Goal: Transaction & Acquisition: Purchase product/service

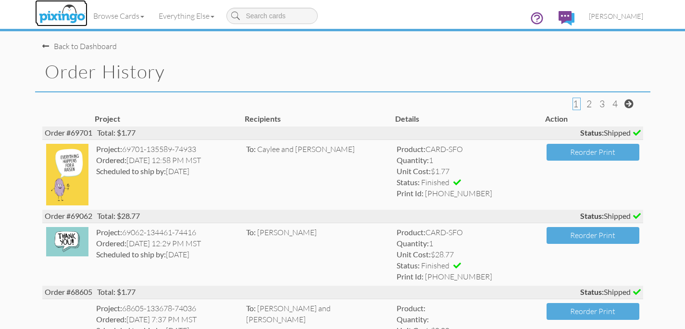
click at [62, 12] on img at bounding box center [62, 14] width 51 height 24
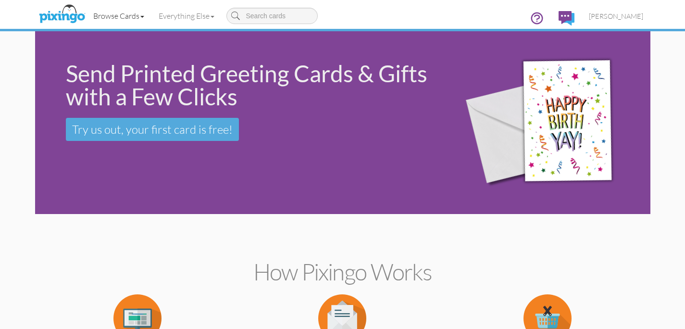
click at [105, 19] on link "Browse Cards" at bounding box center [118, 16] width 65 height 24
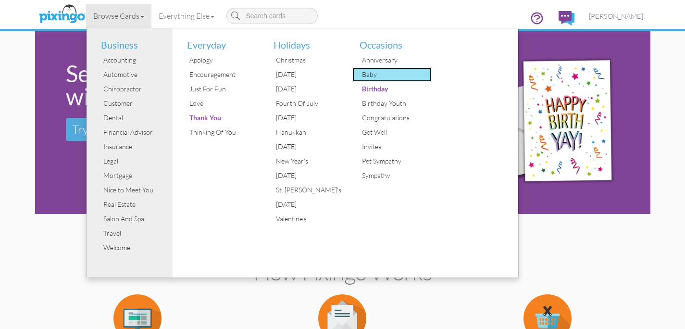
click at [375, 72] on div "Baby" at bounding box center [395, 74] width 72 height 14
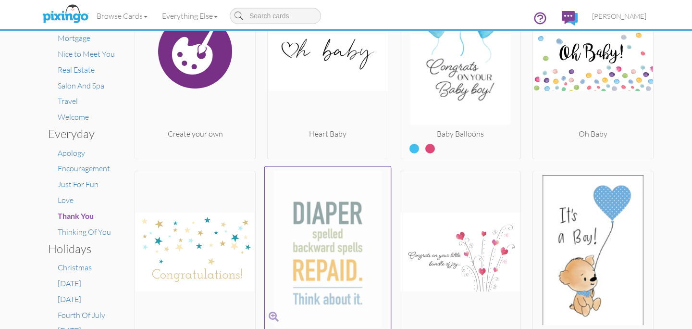
scroll to position [89, 0]
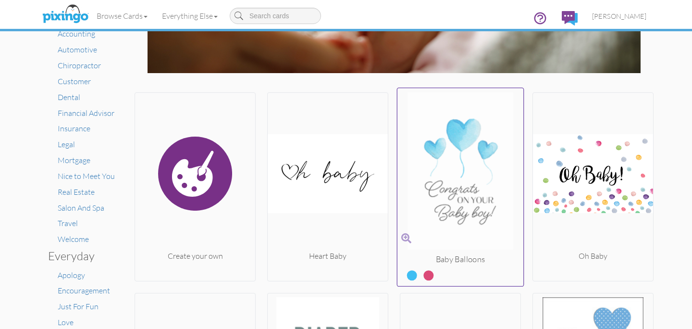
click at [445, 185] on img at bounding box center [460, 172] width 126 height 161
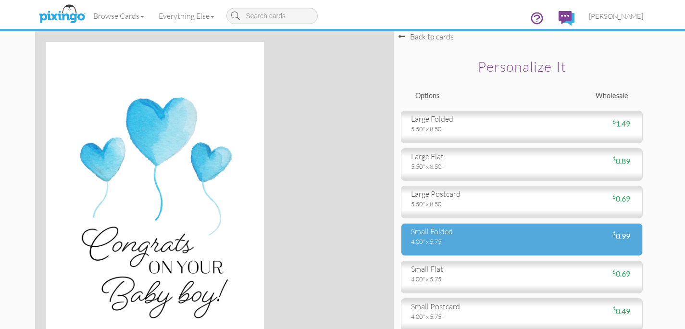
click at [454, 234] on div "small folded" at bounding box center [463, 231] width 104 height 11
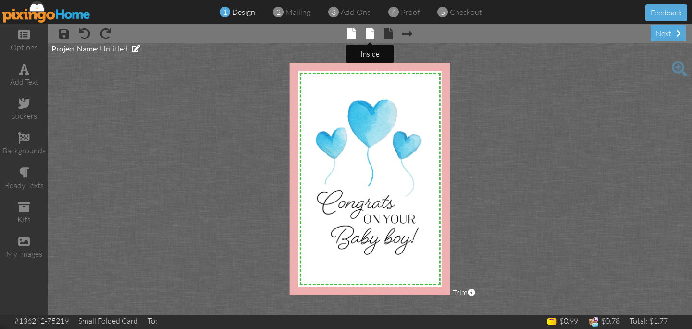
click at [370, 38] on span at bounding box center [370, 34] width 9 height 12
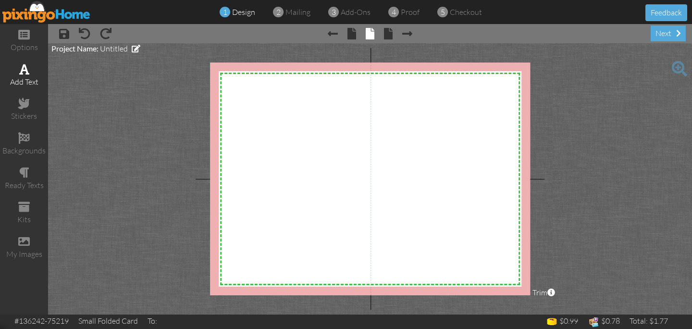
click at [29, 79] on div "add text" at bounding box center [24, 81] width 48 height 11
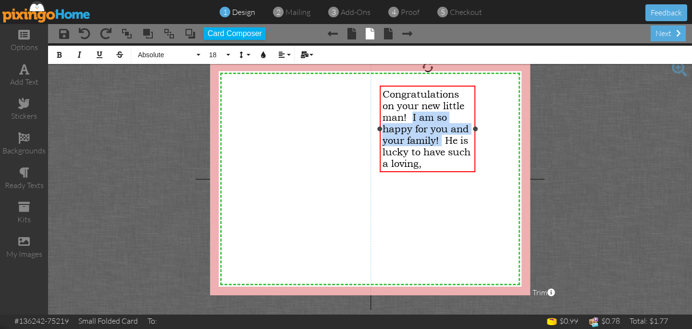
drag, startPoint x: 413, startPoint y: 119, endPoint x: 443, endPoint y: 141, distance: 37.8
click at [443, 141] on span "Congratulations on your new little man! I am so happy for you and your family! …" at bounding box center [426, 128] width 88 height 81
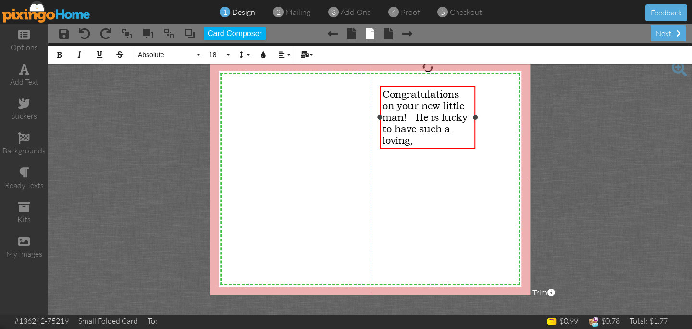
click at [457, 130] on div "Congratulations on your new little man! He is lucky to have such a loving," at bounding box center [427, 117] width 90 height 58
click at [463, 144] on div "Congratulations on your new little man! He is lucky to have such a cute, loving," at bounding box center [427, 117] width 90 height 58
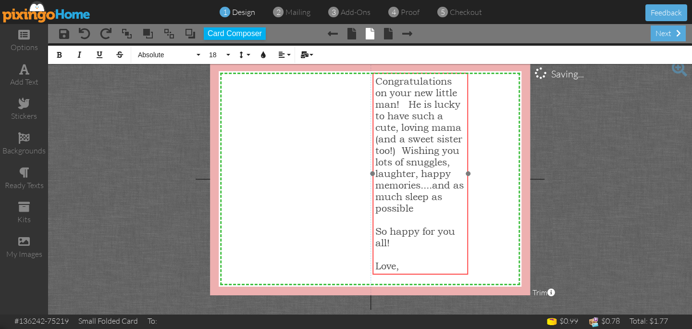
drag, startPoint x: 395, startPoint y: 86, endPoint x: 388, endPoint y: 73, distance: 14.8
click at [388, 73] on div "Congratulations on your new little man! He is lucky to have such a cute, loving…" at bounding box center [420, 173] width 96 height 201
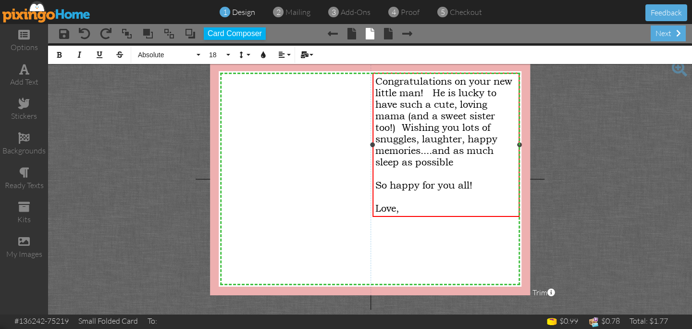
drag, startPoint x: 467, startPoint y: 174, endPoint x: 518, endPoint y: 179, distance: 51.7
click at [518, 179] on div "Congratulations on your new little man! He is lucky to have such a cute, loving…" at bounding box center [446, 145] width 148 height 144
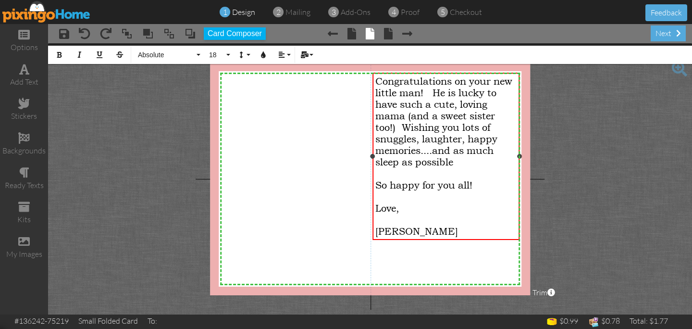
click at [375, 82] on span "Congratulations on your new little man! He is lucky to have such a cute, loving…" at bounding box center [443, 121] width 137 height 92
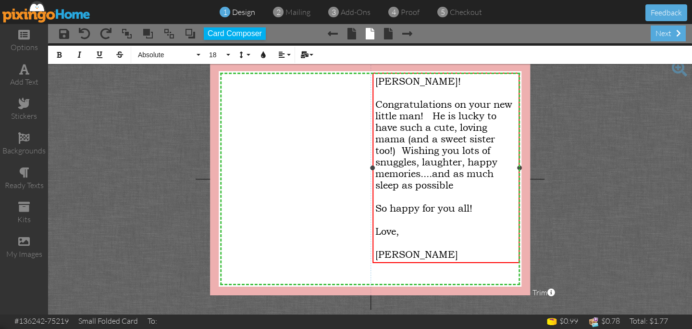
click at [429, 118] on span "Congratulations on your new little man! He is lucky to have such a cute, loving…" at bounding box center [443, 145] width 137 height 92
click at [375, 116] on span "Congratulations on your new little man! He is lucky to have such a cute, loving…" at bounding box center [444, 145] width 139 height 92
drag, startPoint x: 514, startPoint y: 103, endPoint x: 494, endPoint y: 107, distance: 20.1
click at [494, 107] on div "Congratulations on your new little man! He is lucky to have such a cute, loving…" at bounding box center [446, 145] width 142 height 92
click at [508, 201] on div "​" at bounding box center [446, 197] width 142 height 12
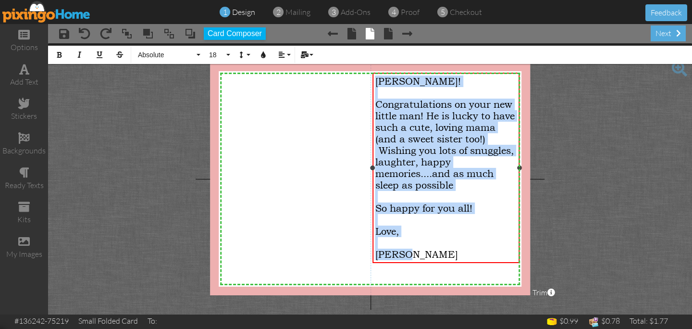
drag, startPoint x: 432, startPoint y: 256, endPoint x: 370, endPoint y: 84, distance: 183.1
click at [372, 84] on div "[PERSON_NAME]! ​ Congratulations on your new little man! He is lucky to have su…" at bounding box center [446, 168] width 148 height 190
click at [195, 55] on button "Absolute" at bounding box center [167, 55] width 69 height 18
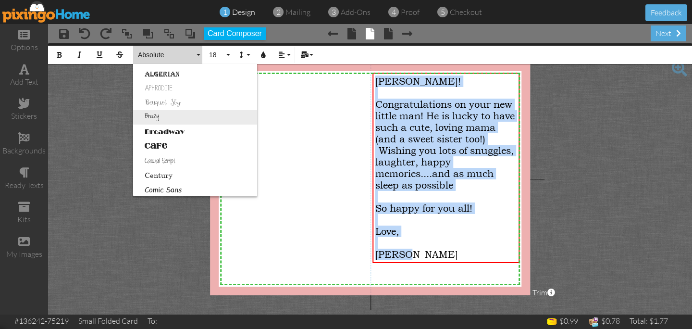
scroll to position [131, 0]
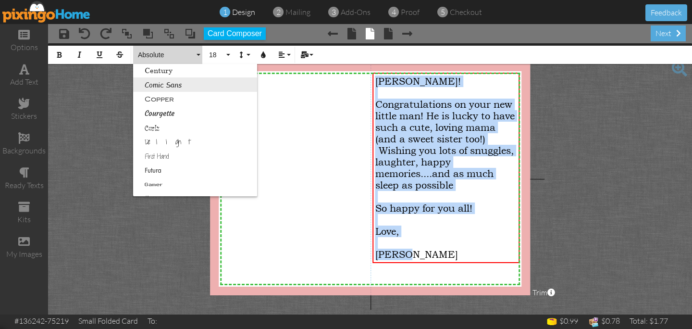
click at [185, 85] on link "Comic Sans" at bounding box center [195, 84] width 124 height 14
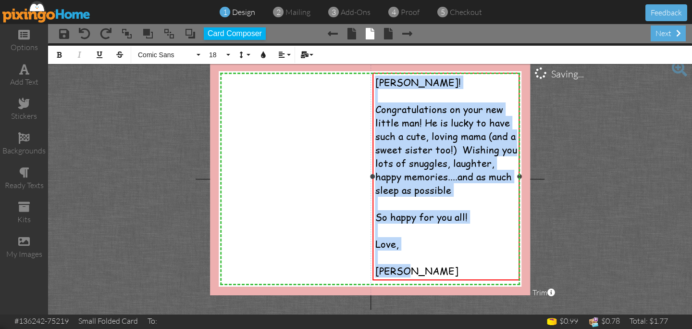
click at [421, 272] on div "[PERSON_NAME]" at bounding box center [446, 270] width 142 height 13
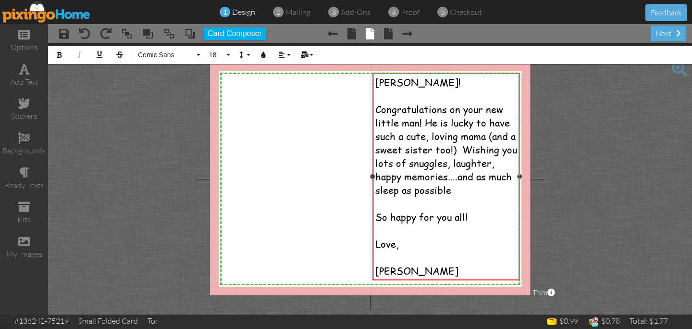
click at [454, 192] on div "Congratulations on your new little man! He is lucky to have such a cute, loving…" at bounding box center [446, 149] width 142 height 94
click at [452, 153] on span "Congratulations on your new little man! He is lucky to have such a cute, loving…" at bounding box center [446, 149] width 142 height 94
click at [376, 243] on span "Love," at bounding box center [387, 243] width 24 height 13
click at [298, 12] on span "mailing" at bounding box center [297, 12] width 25 height 10
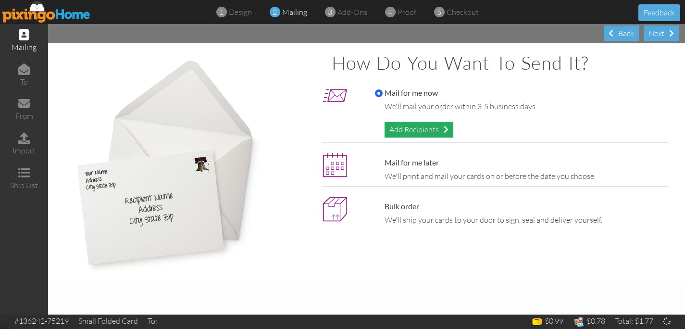
click at [416, 129] on div "Add Recipients" at bounding box center [418, 130] width 69 height 16
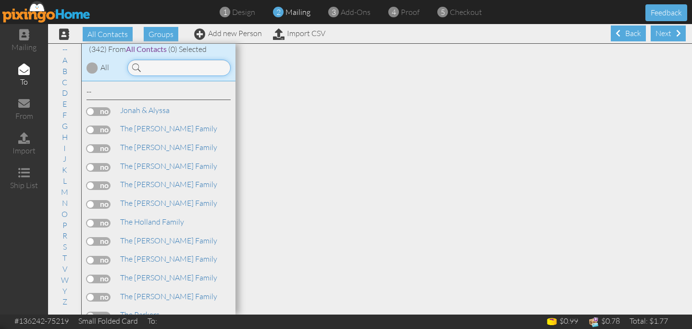
click at [154, 73] on input at bounding box center [178, 68] width 103 height 16
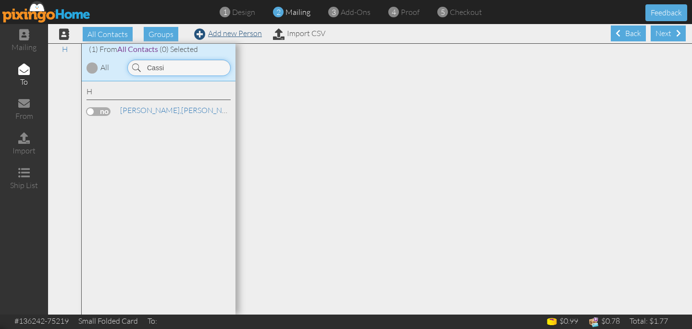
type input "Cassi"
click at [221, 36] on link "Add new Person" at bounding box center [228, 33] width 68 height 10
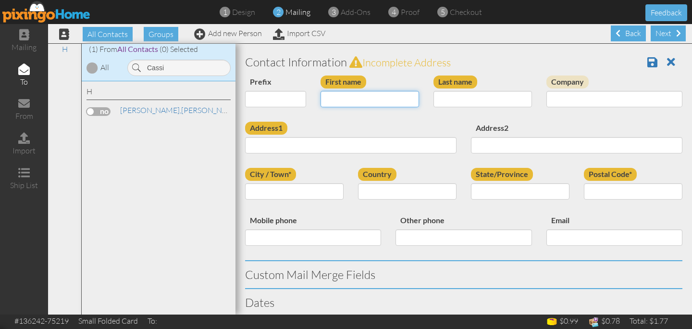
click at [332, 101] on input "First name" at bounding box center [370, 99] width 99 height 16
type input "Cassisy"
type input "[PERSON_NAME]"
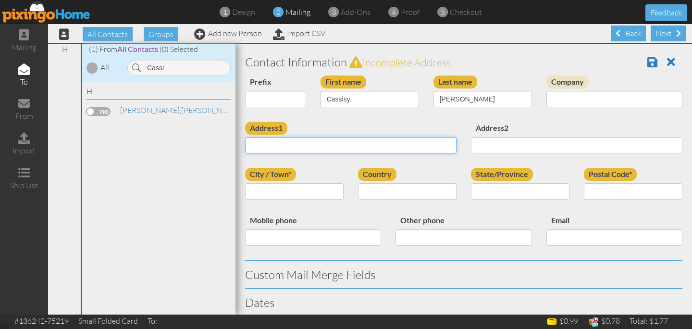
click at [286, 152] on input "Address1" at bounding box center [350, 145] width 211 height 16
paste input "[STREET_ADDRESS][PERSON_NAME]"
type input "[STREET_ADDRESS][PERSON_NAME]"
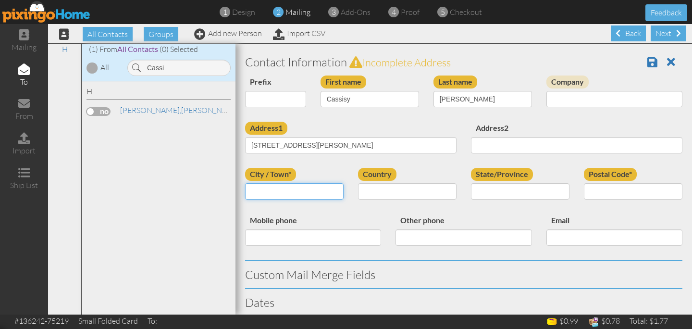
click at [308, 189] on input "City / Town*" at bounding box center [294, 191] width 99 height 16
type input "Columbiana"
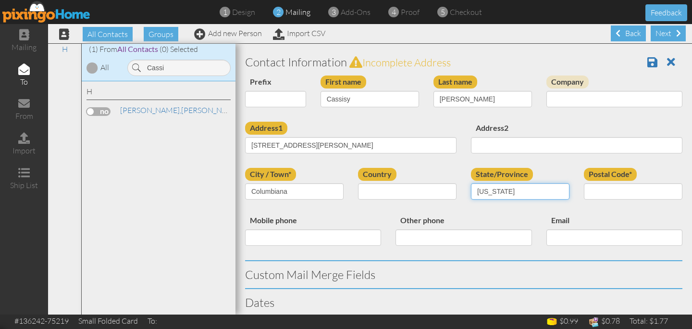
type input "[US_STATE]"
click at [596, 190] on input "Postal Code*" at bounding box center [633, 191] width 99 height 16
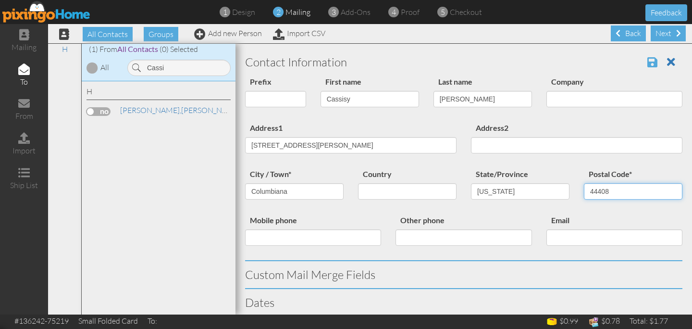
type input "44408"
click at [647, 61] on span at bounding box center [652, 62] width 10 height 12
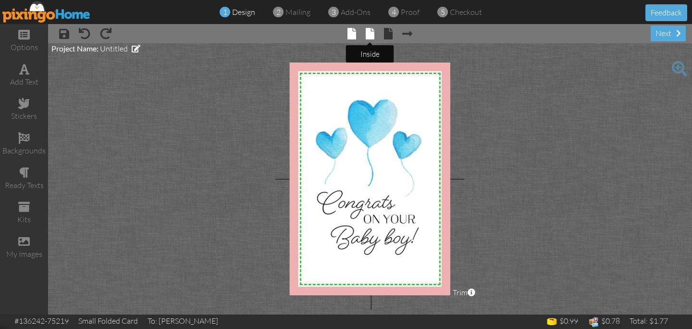
click at [368, 39] on tooltip "× inside" at bounding box center [370, 34] width 9 height 13
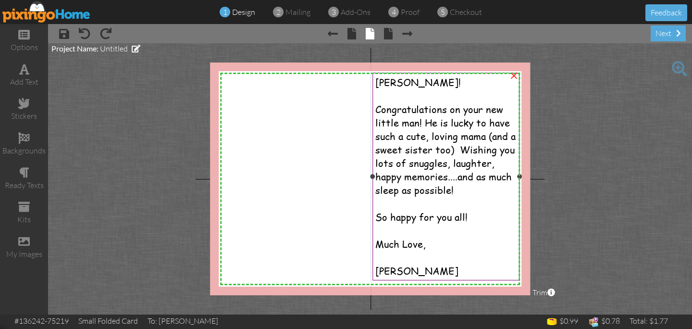
click at [453, 151] on span "Congratulations on your new little man! He is lucky to have such a cute, loving…" at bounding box center [445, 149] width 140 height 94
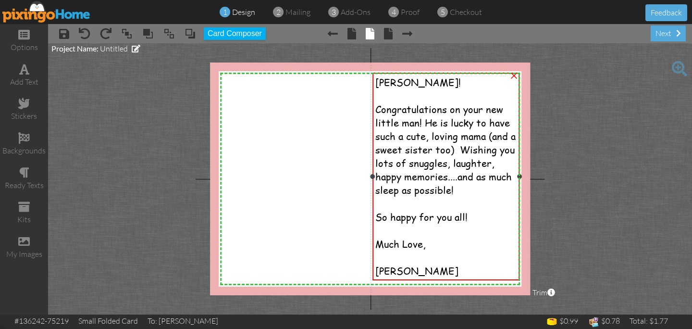
click at [459, 150] on span "Congratulations on your new little man! He is lucky to have such a cute, loving…" at bounding box center [445, 149] width 140 height 94
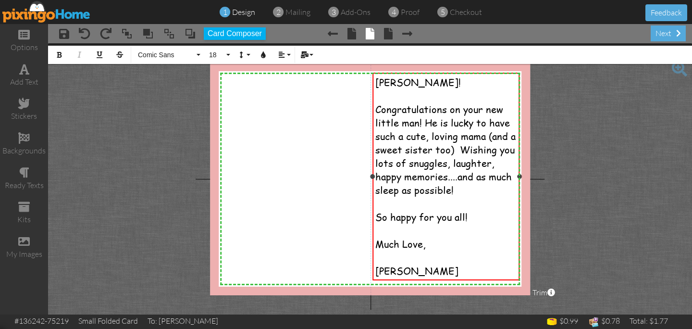
click at [456, 151] on span "Congratulations on your new little man! He is lucky to have such a cute, loving…" at bounding box center [445, 149] width 140 height 94
click at [291, 12] on span "mailing" at bounding box center [297, 12] width 25 height 10
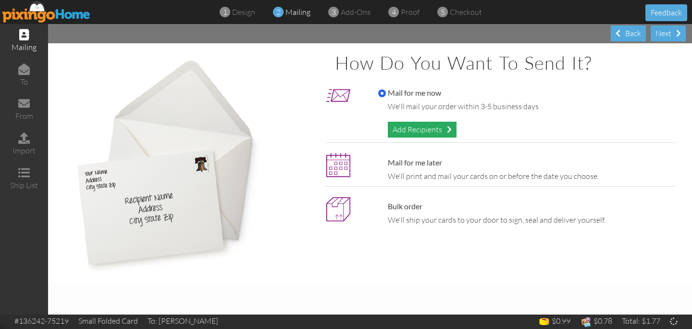
click at [405, 132] on div "Add Recipients" at bounding box center [422, 130] width 69 height 16
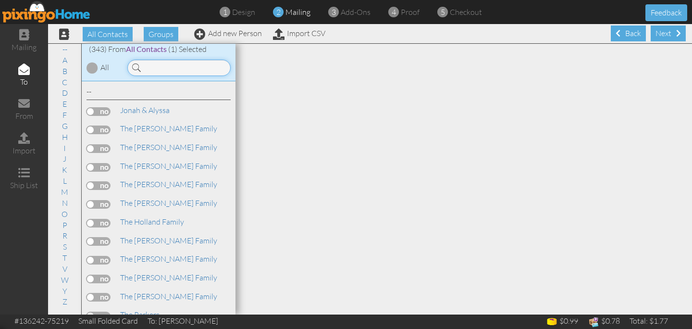
click at [165, 69] on input at bounding box center [178, 68] width 103 height 16
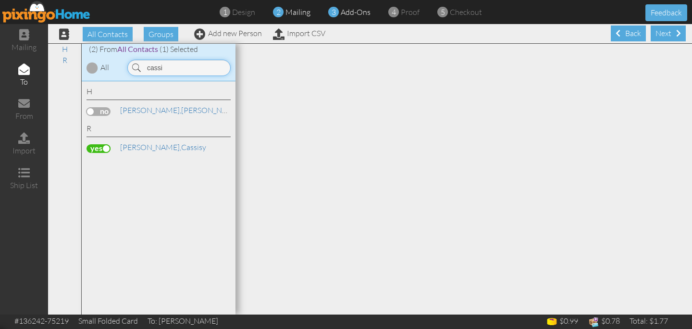
type input "cassi"
click at [349, 13] on span "add-ons" at bounding box center [356, 12] width 30 height 10
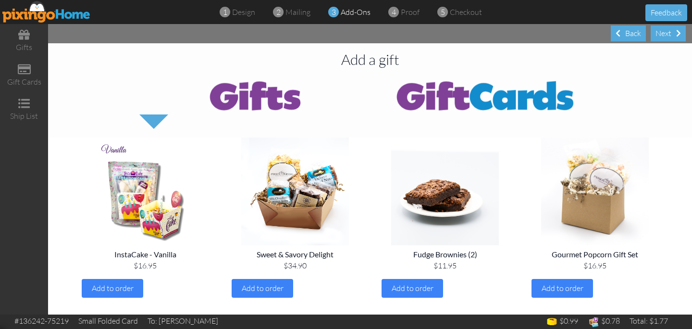
click at [279, 99] on img at bounding box center [254, 95] width 231 height 38
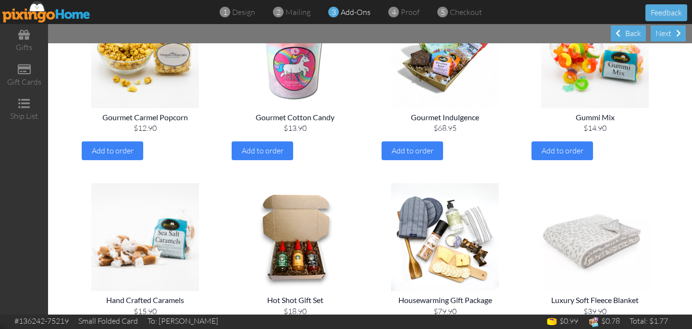
scroll to position [722, 0]
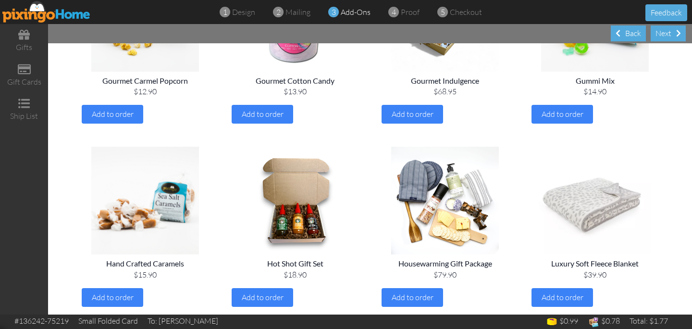
click at [577, 217] on img at bounding box center [595, 201] width 135 height 108
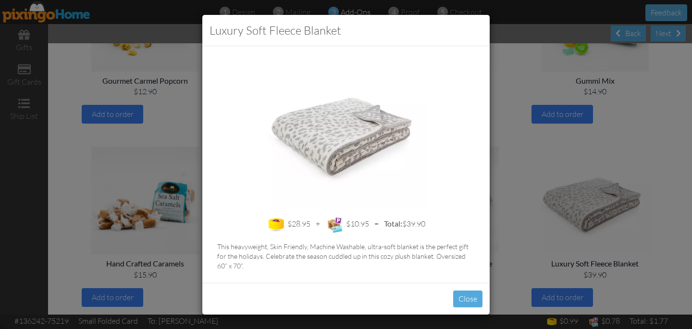
click at [548, 247] on div "Luxury Soft Fleece Blanket $28.95 + $10.95 = Total: $39.90 This heavyweight, Sk…" at bounding box center [346, 164] width 692 height 329
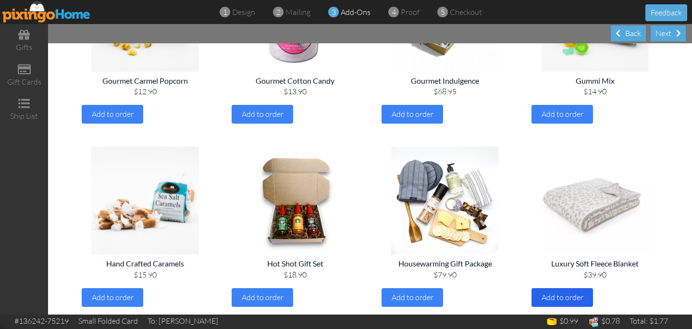
click at [546, 296] on span "Add to order" at bounding box center [563, 297] width 42 height 10
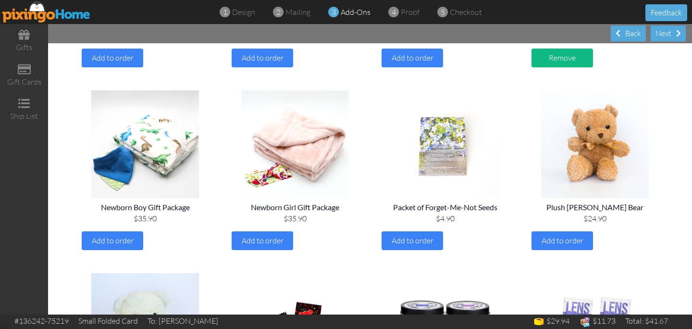
scroll to position [764, 0]
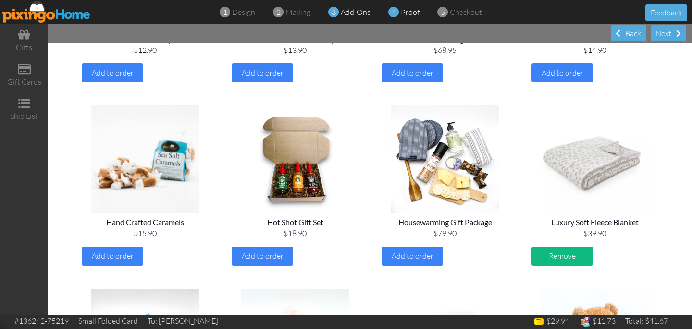
click at [407, 13] on span "proof" at bounding box center [410, 12] width 19 height 10
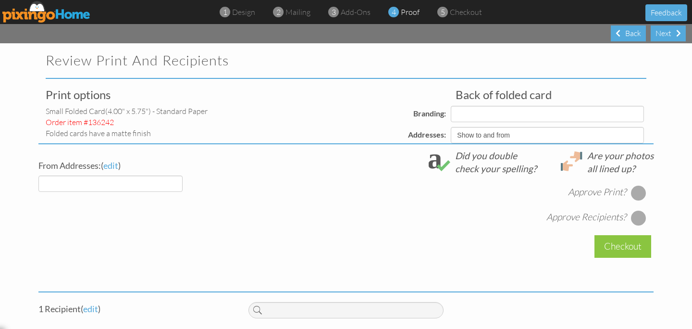
select select "object:1450"
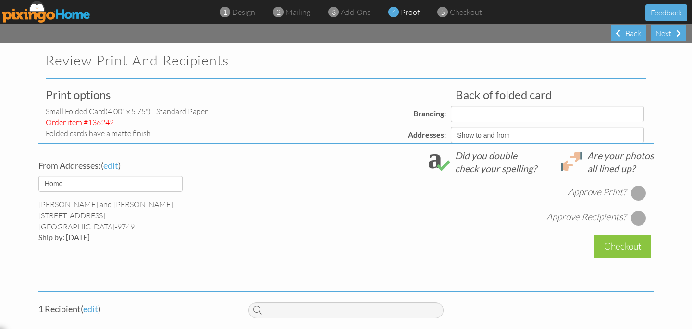
select select "object:1452"
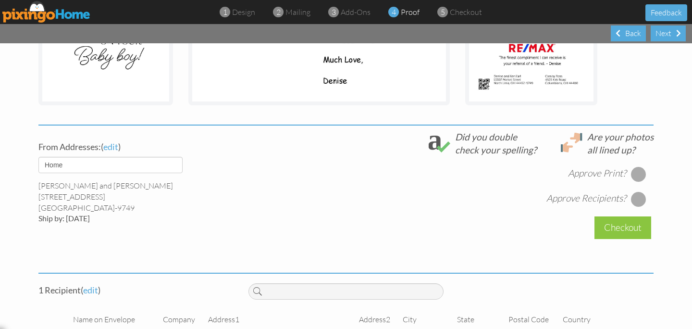
scroll to position [309, 0]
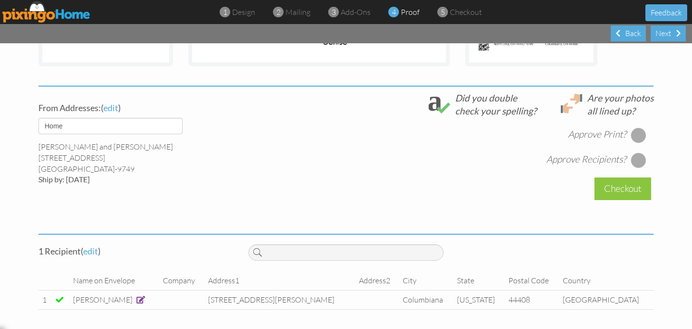
click at [632, 136] on div at bounding box center [638, 134] width 15 height 15
click at [631, 161] on div at bounding box center [638, 159] width 15 height 15
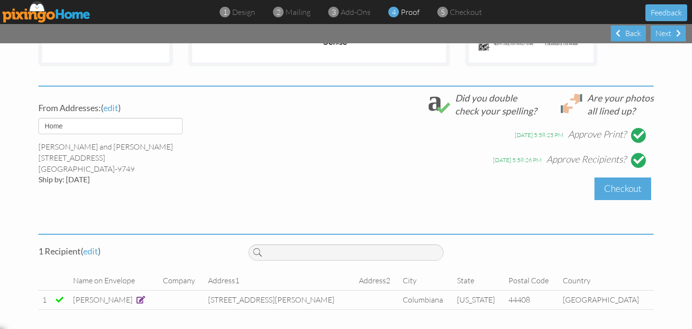
click at [625, 188] on div "Checkout" at bounding box center [622, 188] width 57 height 23
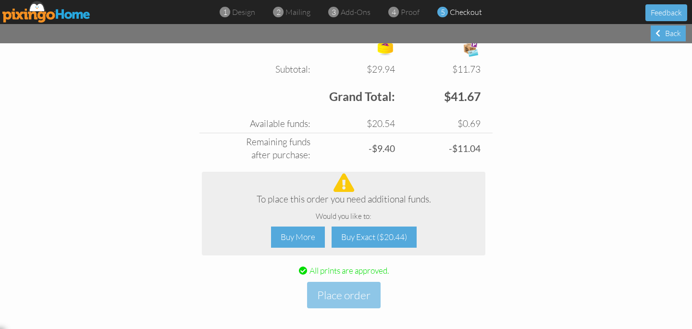
scroll to position [389, 0]
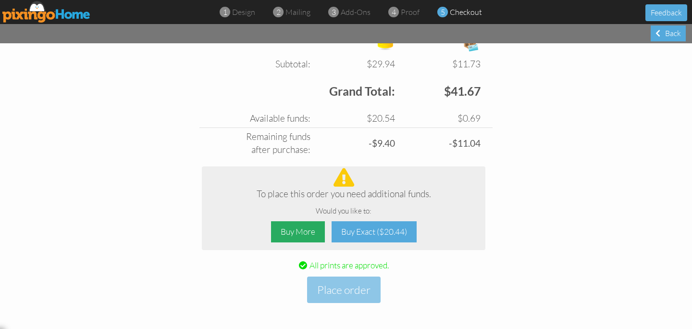
click at [305, 232] on div "Buy More" at bounding box center [298, 232] width 54 height 22
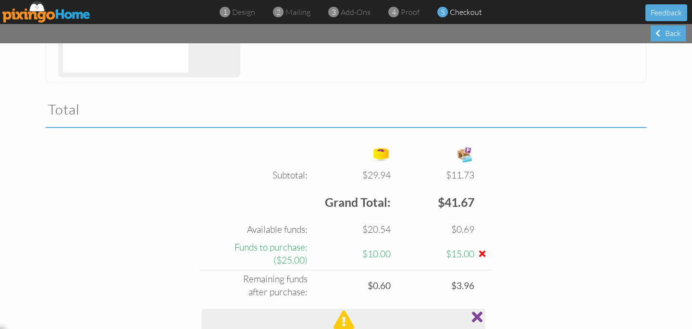
scroll to position [458, 0]
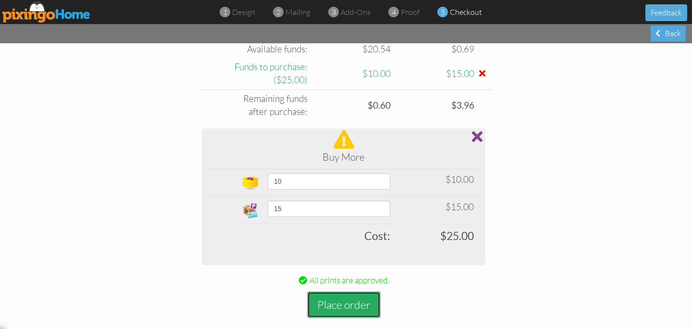
click at [346, 304] on button "Place order" at bounding box center [344, 304] width 74 height 26
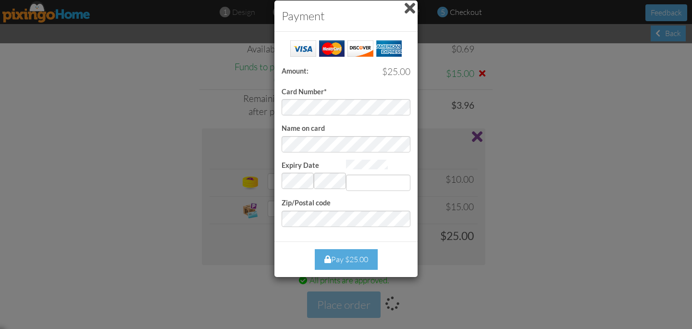
click at [390, 107] on div at bounding box center [398, 106] width 22 height 13
click at [392, 107] on div at bounding box center [398, 106] width 22 height 13
type input "821"
click at [339, 258] on div "Pay $25.00" at bounding box center [346, 259] width 63 height 21
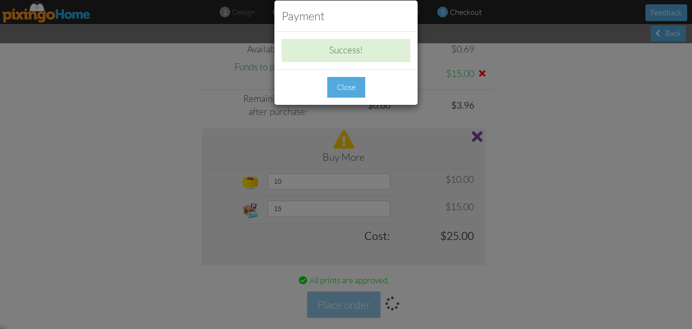
click at [350, 89] on div "Close" at bounding box center [346, 87] width 38 height 21
